Goal: Information Seeking & Learning: Learn about a topic

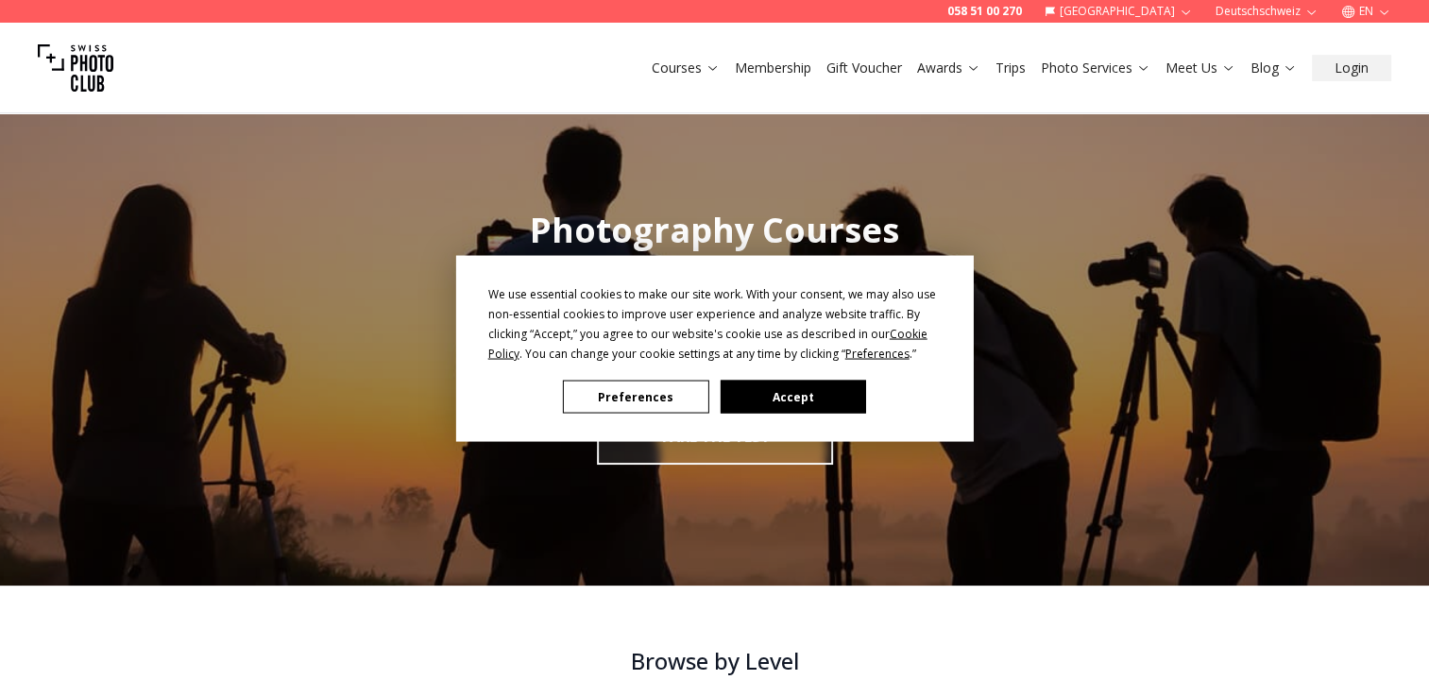
click at [660, 393] on button "Preferences" at bounding box center [635, 397] width 145 height 33
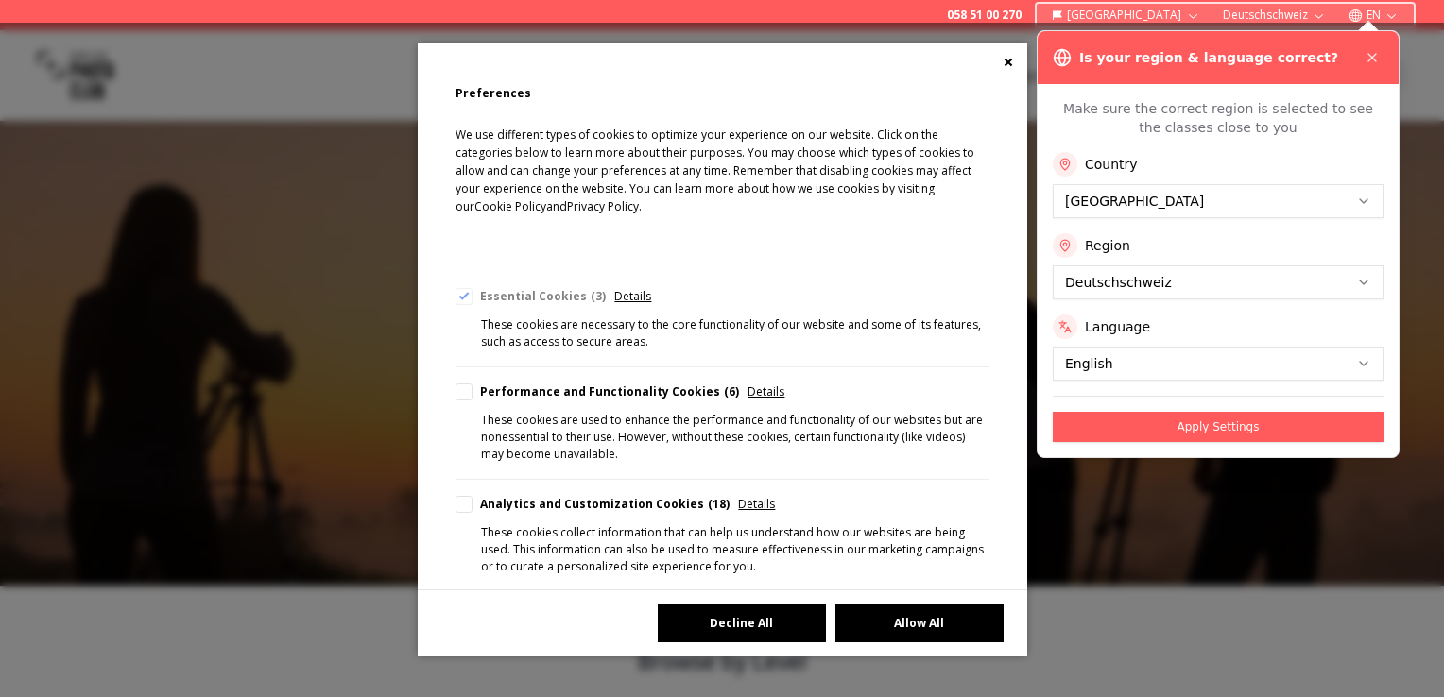
click at [721, 623] on button "Decline All" at bounding box center [742, 624] width 168 height 38
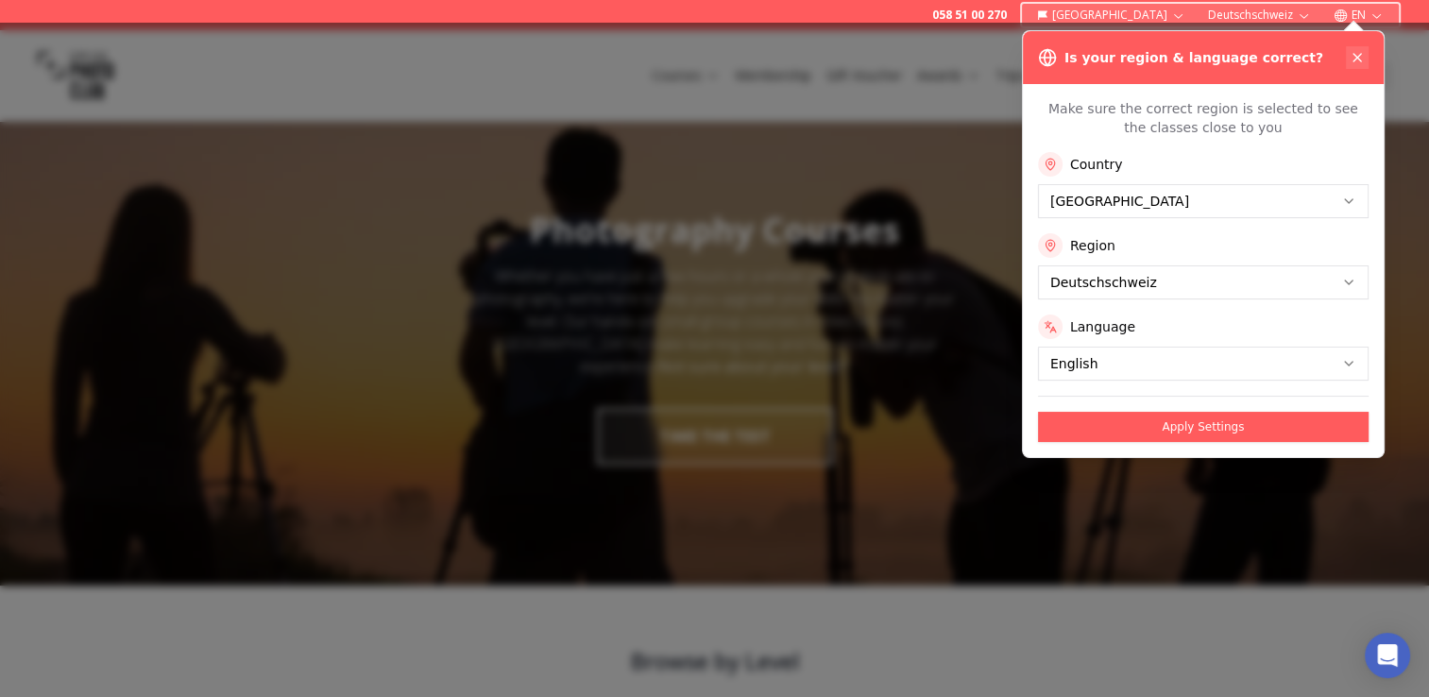
click at [1363, 51] on icon at bounding box center [1357, 57] width 15 height 15
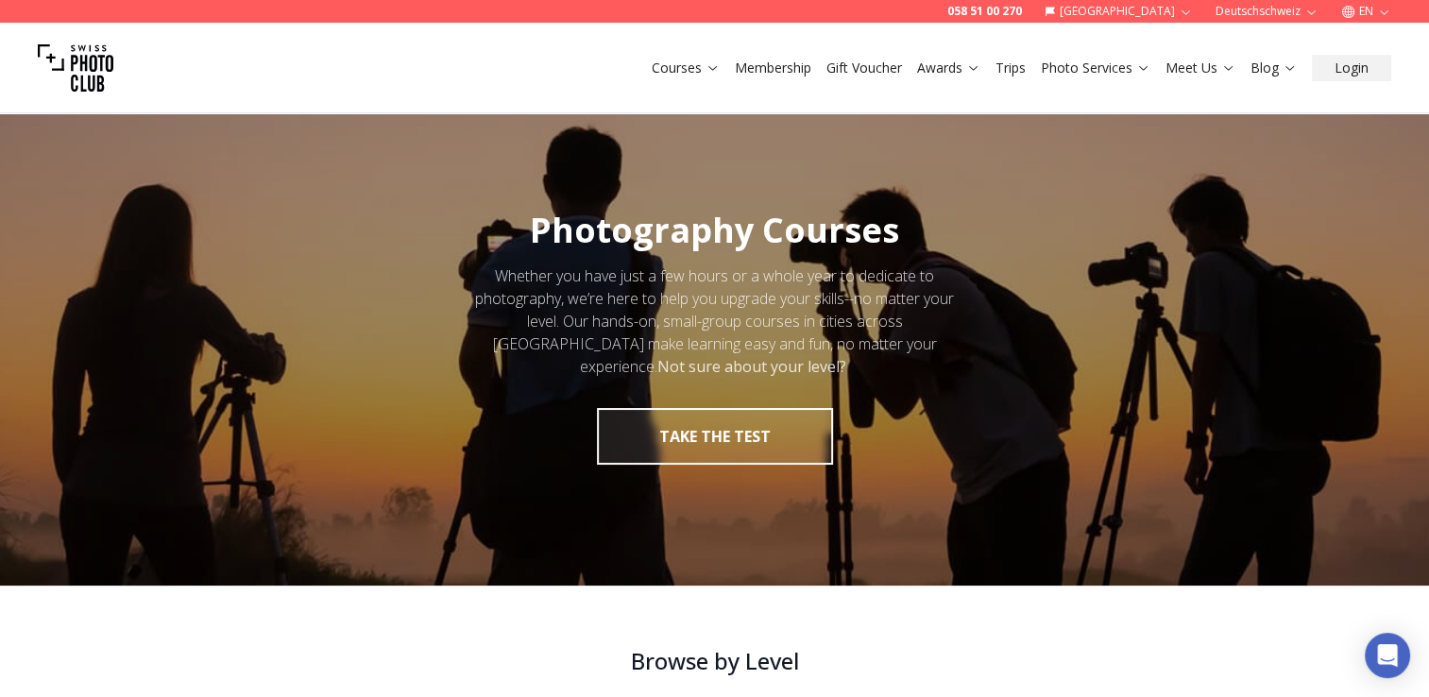
click at [1206, 307] on div at bounding box center [714, 338] width 1429 height 495
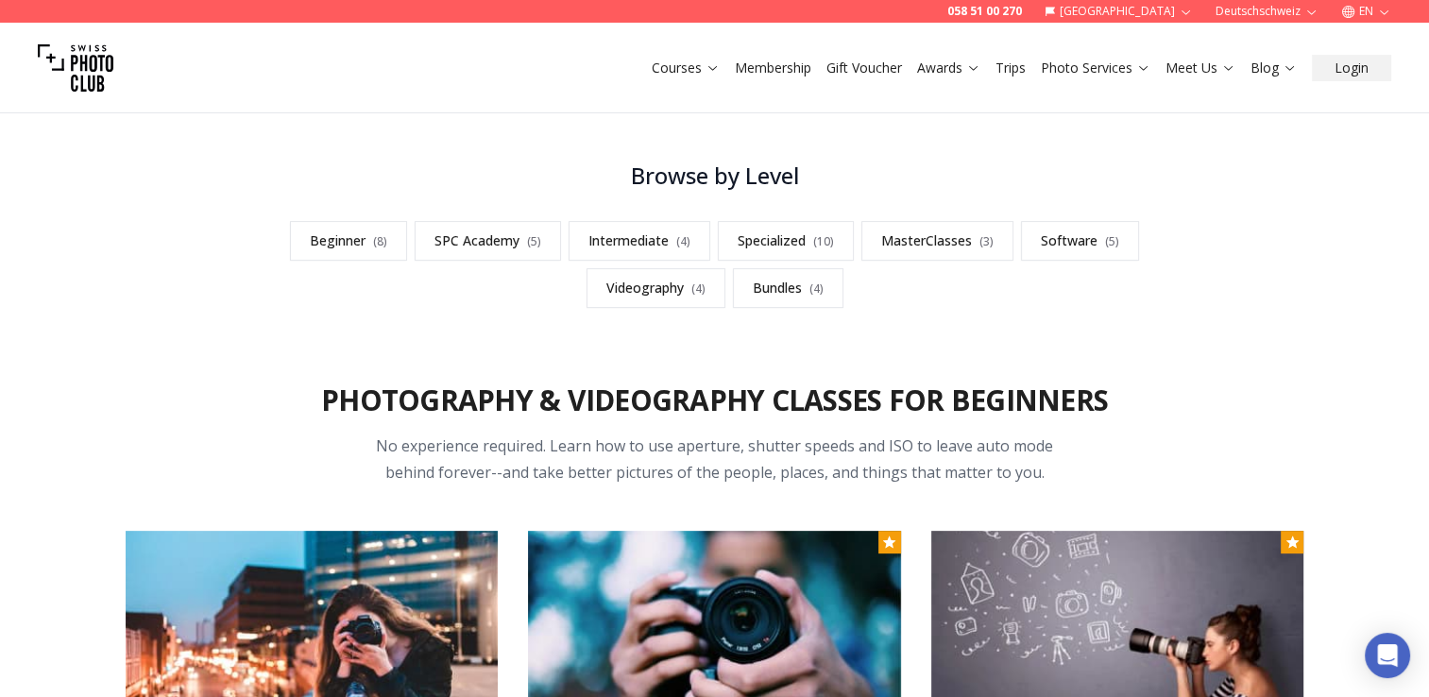
scroll to position [488, 0]
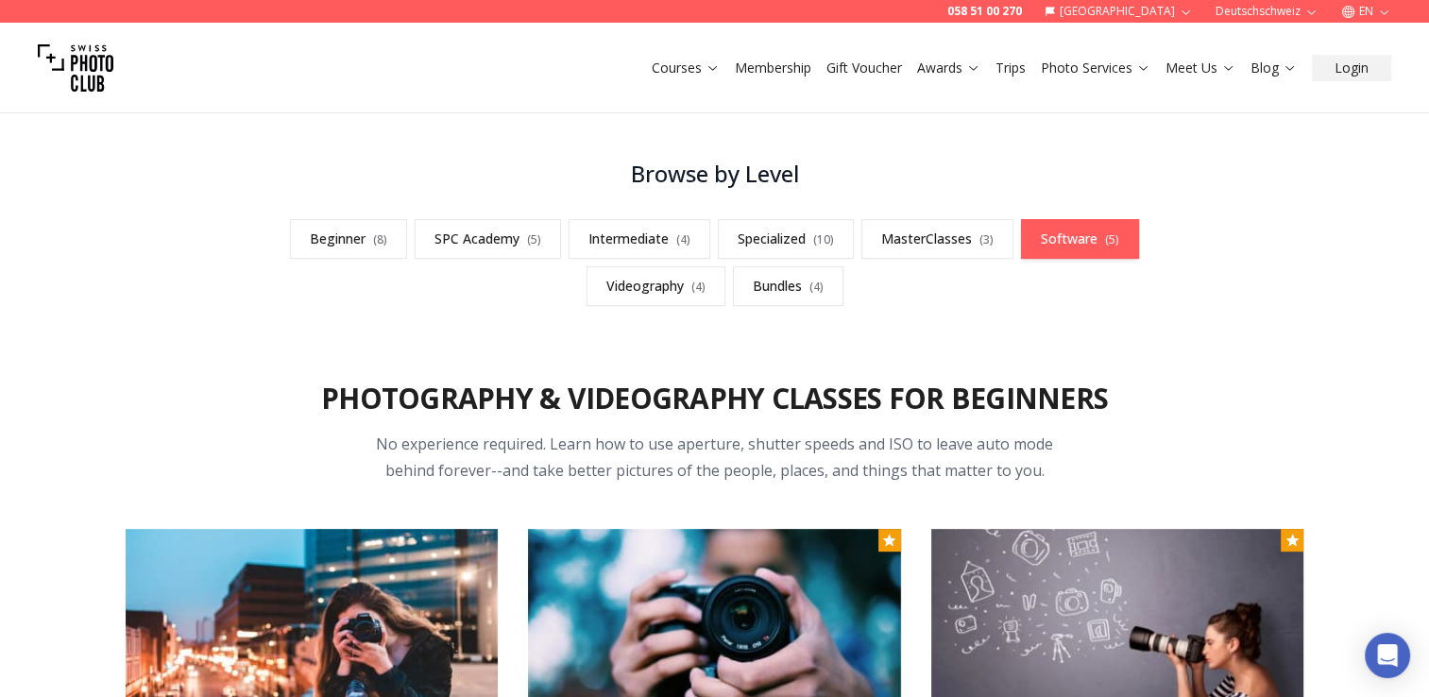
click at [1050, 236] on link "Software ( 5 )" at bounding box center [1080, 239] width 118 height 40
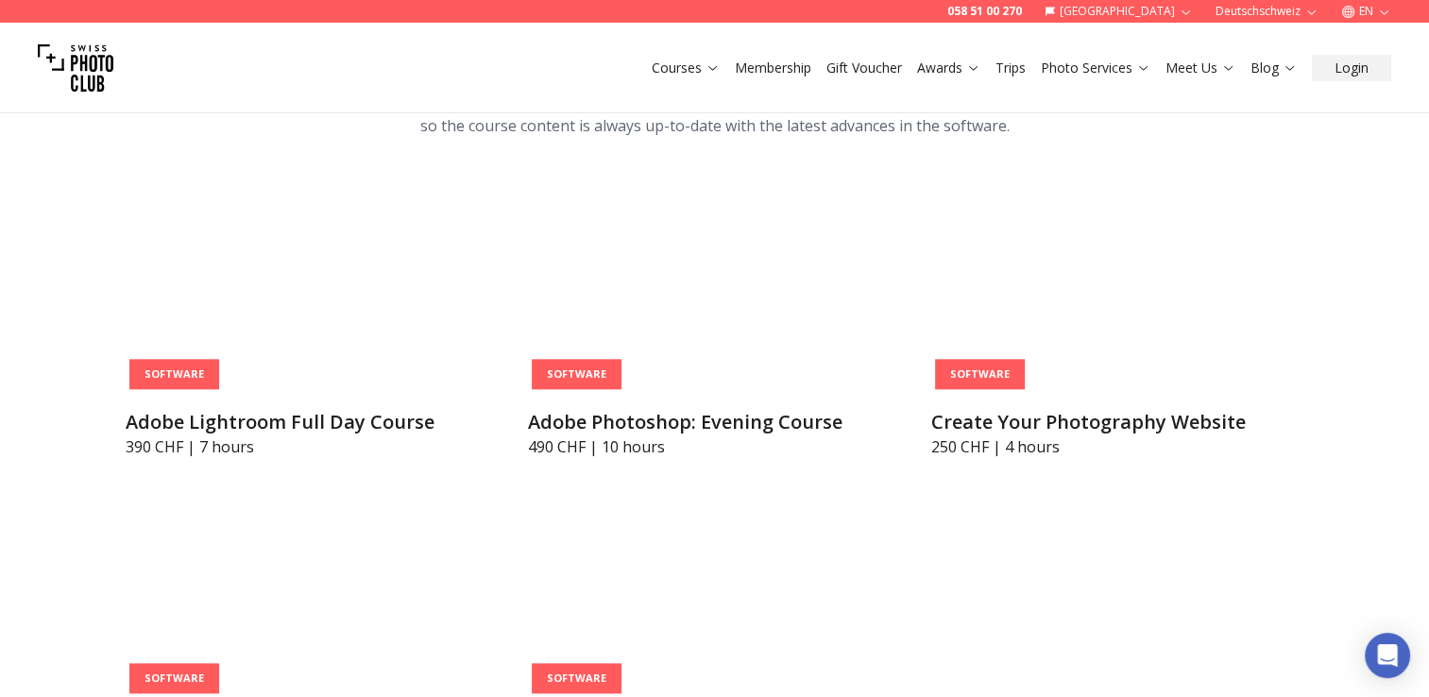
scroll to position [5669, 0]
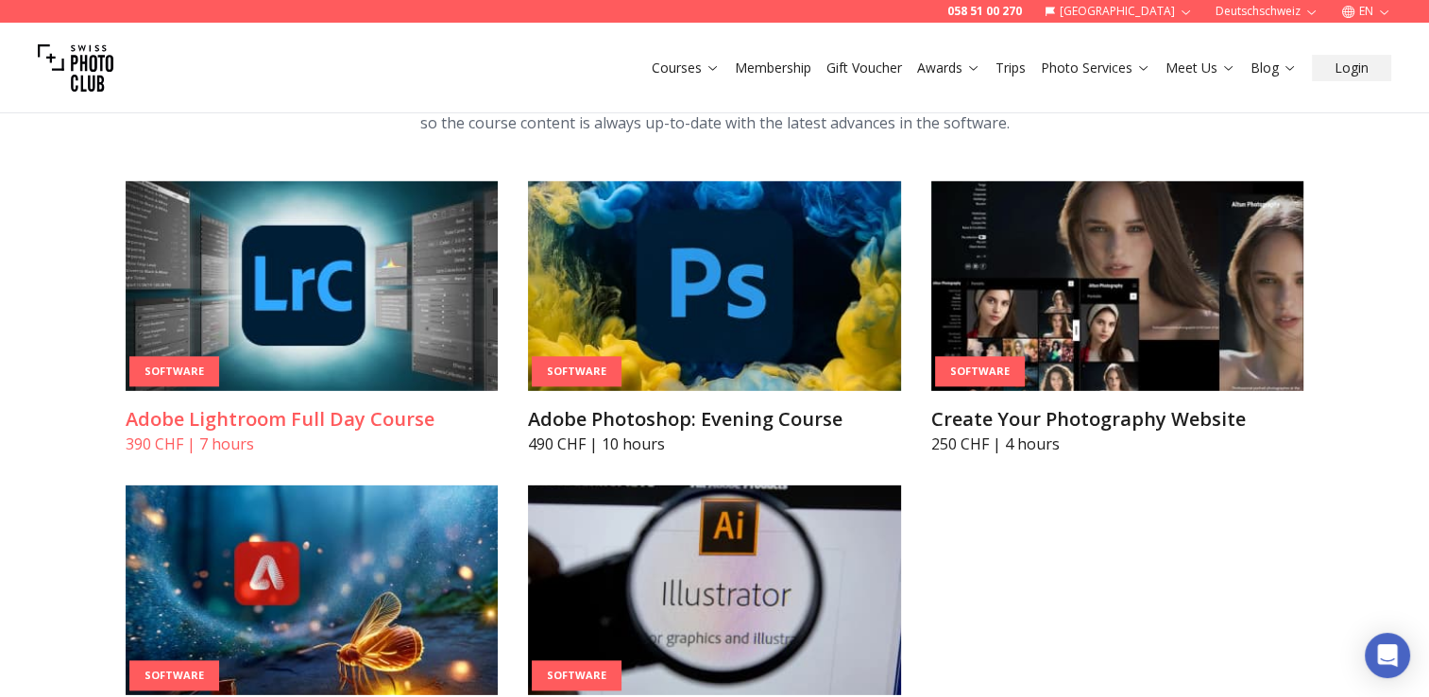
click at [308, 312] on img at bounding box center [312, 286] width 373 height 210
